Goal: Information Seeking & Learning: Learn about a topic

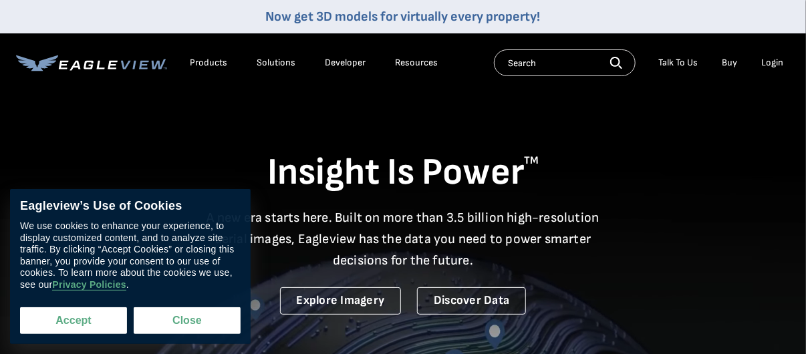
click at [80, 317] on button "Accept" at bounding box center [73, 320] width 107 height 27
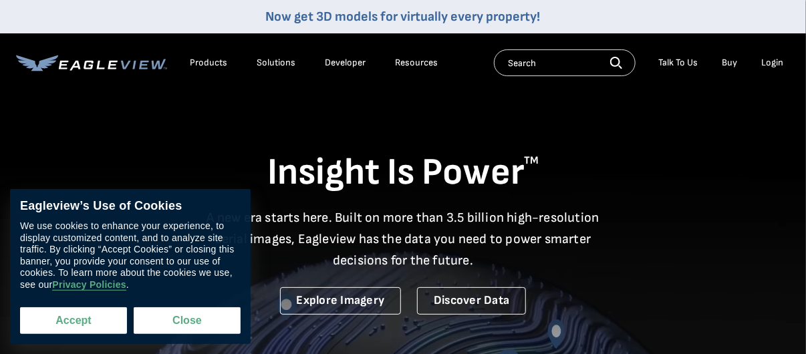
checkbox input "true"
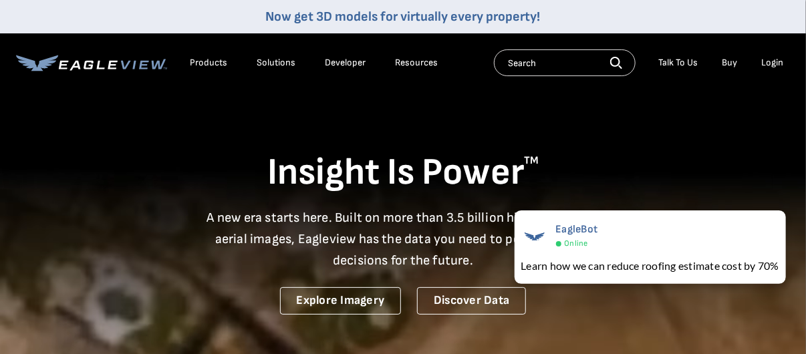
click at [205, 61] on div "Products" at bounding box center [208, 63] width 37 height 12
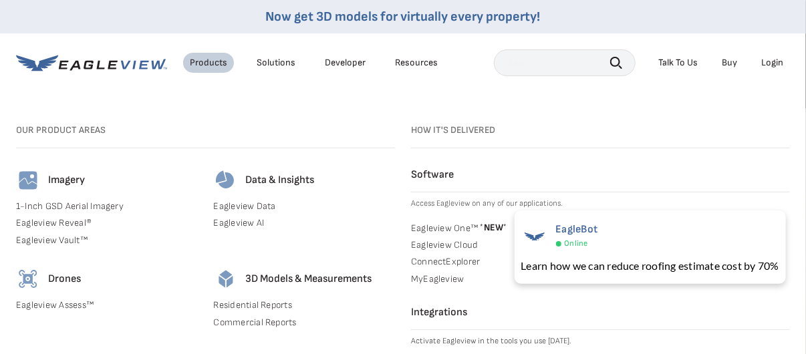
scroll to position [66, 0]
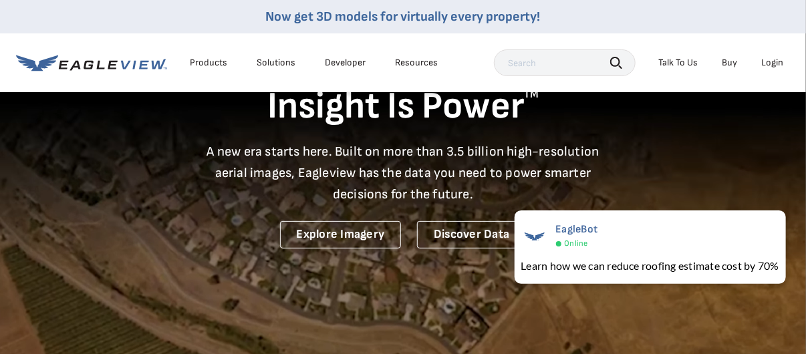
click at [204, 61] on div "Products" at bounding box center [208, 63] width 37 height 12
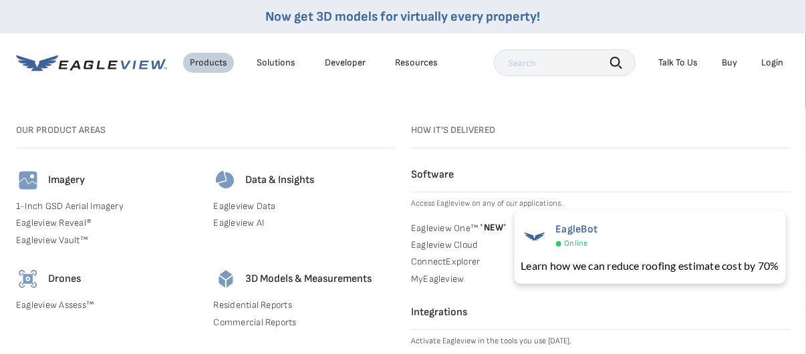
click at [450, 227] on link "Eagleview One™ * NEW *" at bounding box center [600, 227] width 379 height 13
